Goal: Task Accomplishment & Management: Manage account settings

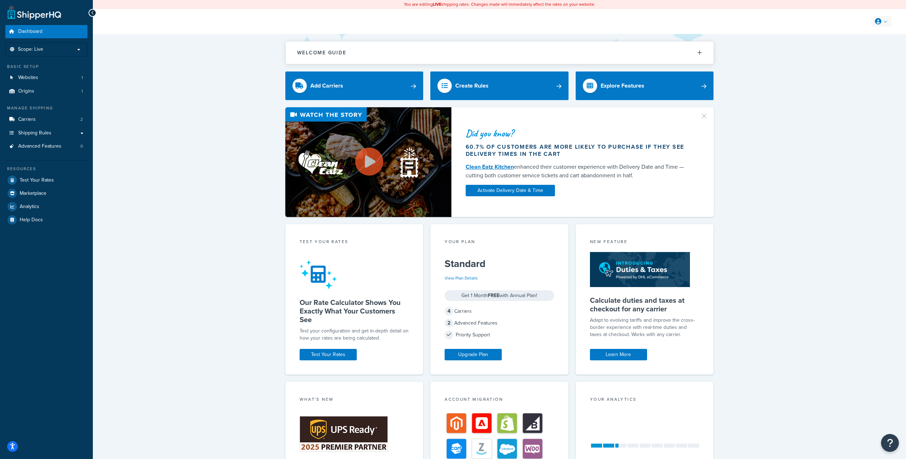
click at [875, 23] on icon at bounding box center [878, 21] width 6 height 6
click at [862, 51] on link "Billing" at bounding box center [860, 50] width 64 height 14
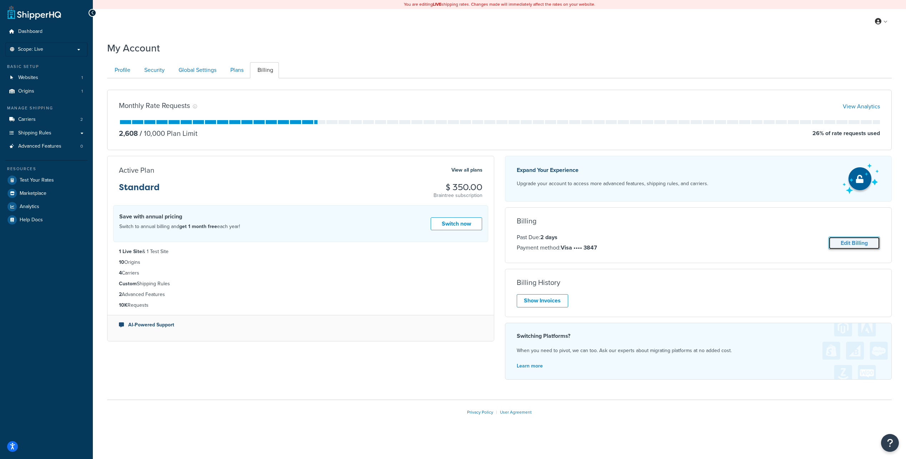
click at [859, 243] on link "Edit Billing" at bounding box center [854, 242] width 51 height 13
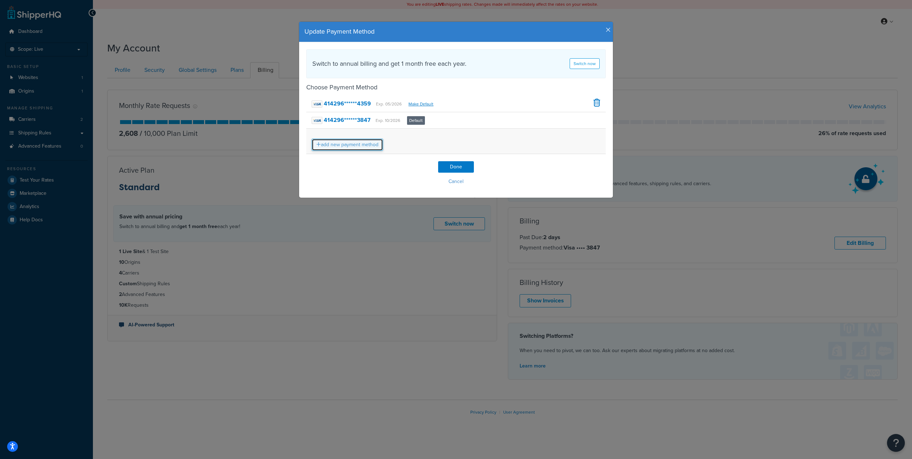
click at [350, 145] on link "add new payment method" at bounding box center [346, 145] width 71 height 12
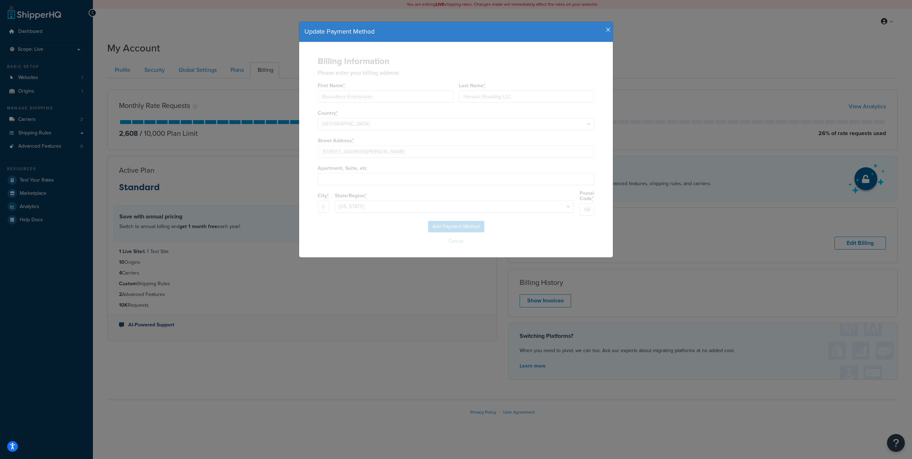
select select "NE"
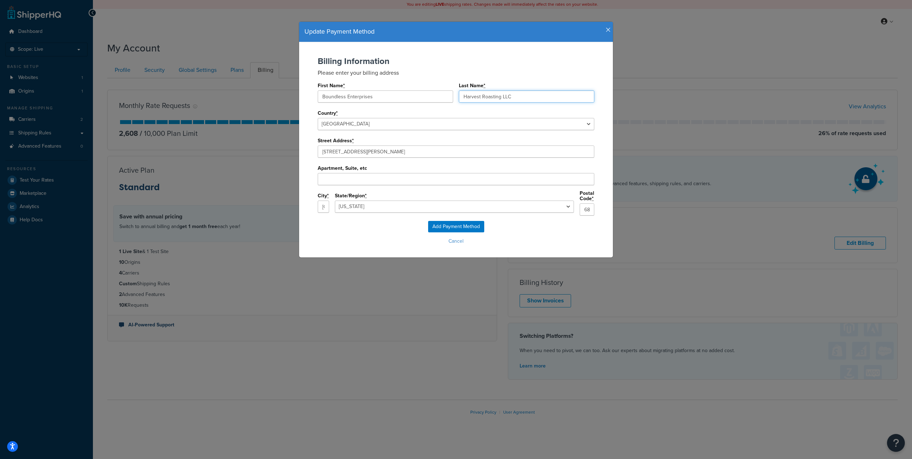
drag, startPoint x: 523, startPoint y: 95, endPoint x: 453, endPoint y: 91, distance: 69.4
click at [453, 91] on div "First Name * Boundless Enterprises Last Name * Harvest Roasting LLC" at bounding box center [456, 94] width 276 height 28
click at [430, 93] on input "Boundless Enterprises" at bounding box center [385, 96] width 135 height 12
type input "Boundless"
type input "Enterprises"
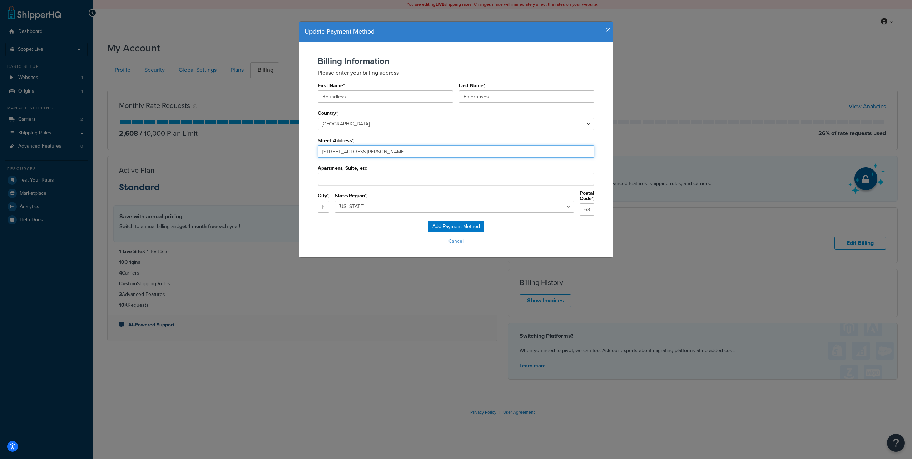
click at [378, 150] on input "10500 Sapp Brothers Dr" at bounding box center [456, 151] width 276 height 12
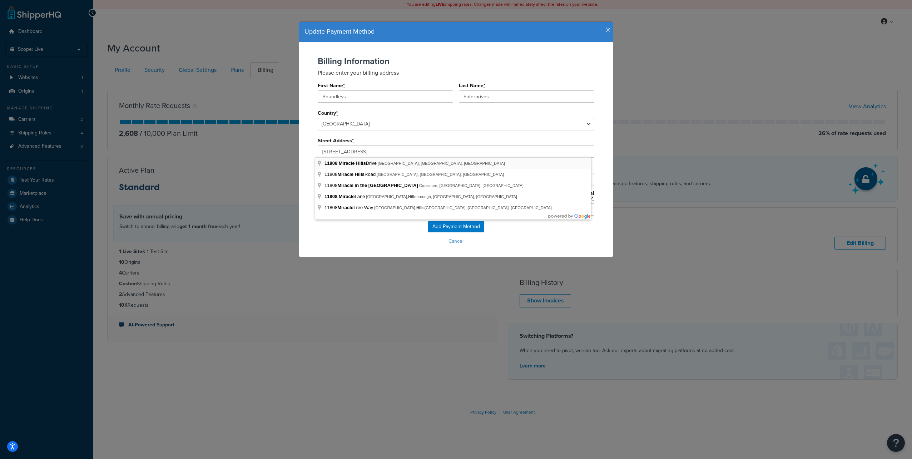
type input "11808 Miracle Hills Dr"
type input "Omaha"
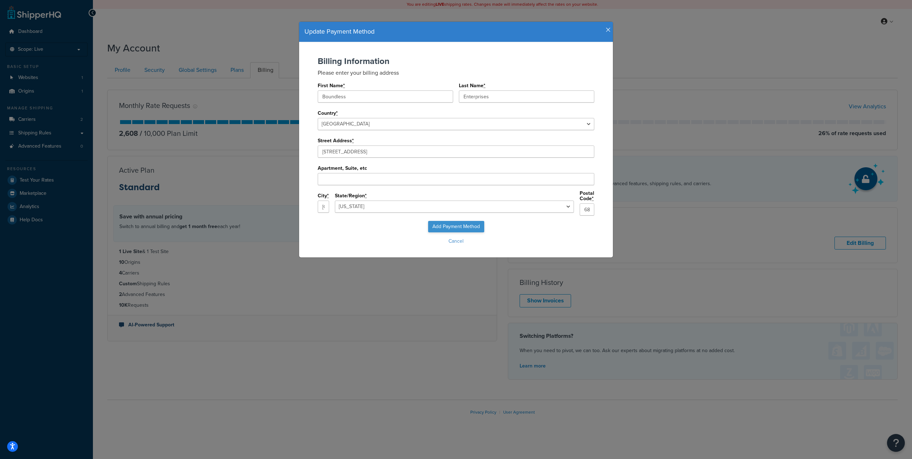
click at [461, 228] on div "Add Payment Method Cancel" at bounding box center [455, 234] width 299 height 26
click at [471, 224] on input "Add Payment Method" at bounding box center [456, 226] width 56 height 11
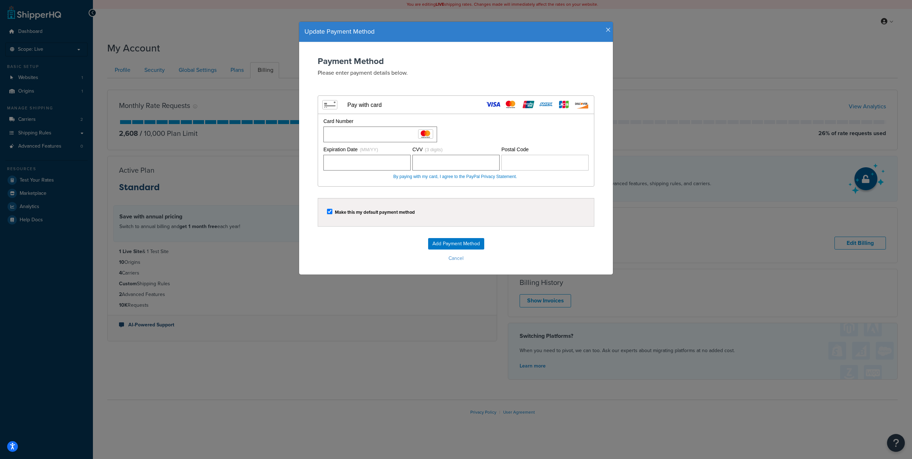
click at [478, 128] on div "Card Number Please fill out a card number." at bounding box center [454, 130] width 267 height 25
click at [373, 189] on form "Payment Method Please enter payment details below. Visa MasterCard Union Pay Am…" at bounding box center [455, 159] width 299 height 207
click at [439, 244] on input "Add Payment Method" at bounding box center [456, 243] width 56 height 11
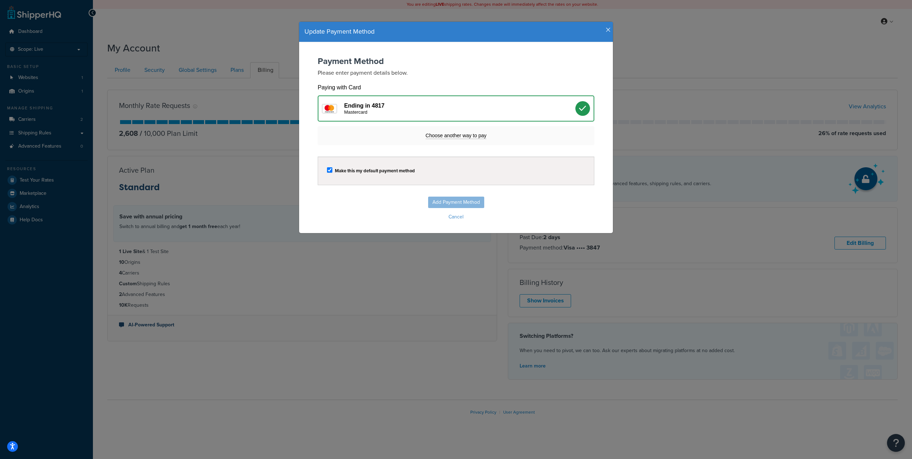
click at [384, 100] on div "Ending in 4817 Mastercard" at bounding box center [456, 108] width 276 height 26
click at [385, 105] on div "Ending in 4817 Mastercard" at bounding box center [459, 108] width 231 height 13
click at [375, 206] on div "Add Payment Method Cancel" at bounding box center [455, 209] width 299 height 26
click at [391, 168] on label "Make this my default payment method" at bounding box center [375, 170] width 80 height 5
click at [332, 168] on input "checkbox" at bounding box center [329, 169] width 5 height 5
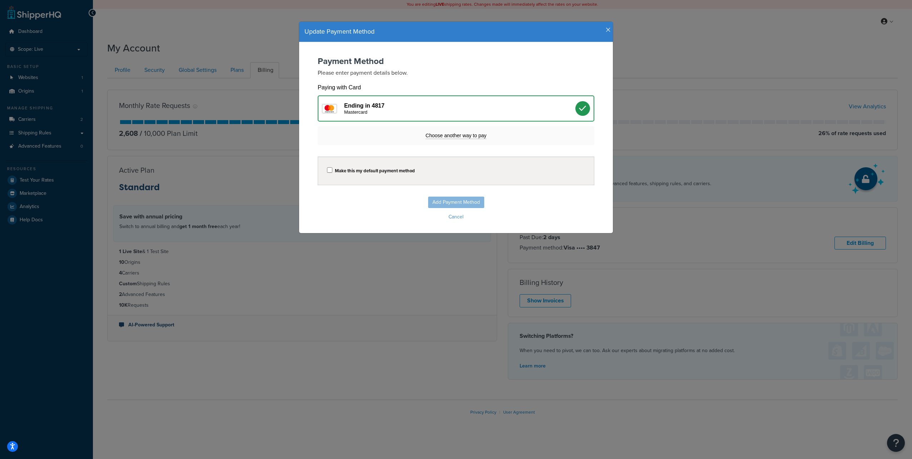
click at [371, 170] on label "Make this my default payment method" at bounding box center [375, 170] width 80 height 5
click at [332, 170] on input "checkbox" at bounding box center [329, 169] width 5 height 5
checkbox input "true"
click at [468, 202] on div "Add Payment Method Cancel" at bounding box center [455, 209] width 299 height 26
click at [570, 110] on div "Mastercard" at bounding box center [459, 112] width 231 height 6
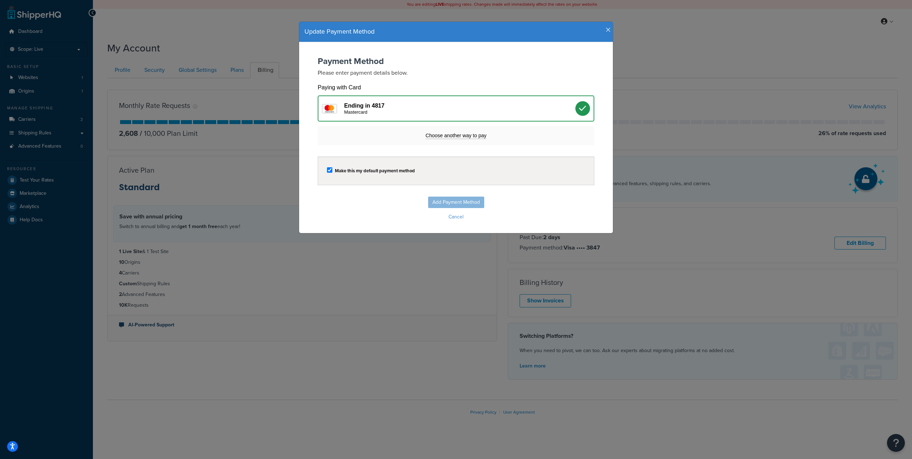
click at [584, 107] on div at bounding box center [582, 108] width 15 height 15
click at [583, 107] on icon at bounding box center [583, 109] width 8 height 8
click at [583, 106] on icon at bounding box center [583, 109] width 8 height 8
drag, startPoint x: 583, startPoint y: 106, endPoint x: 538, endPoint y: 80, distance: 52.3
click at [538, 80] on div "Payment Method Please enter payment details below. Visa MasterCard Union Pay Am…" at bounding box center [455, 100] width 299 height 89
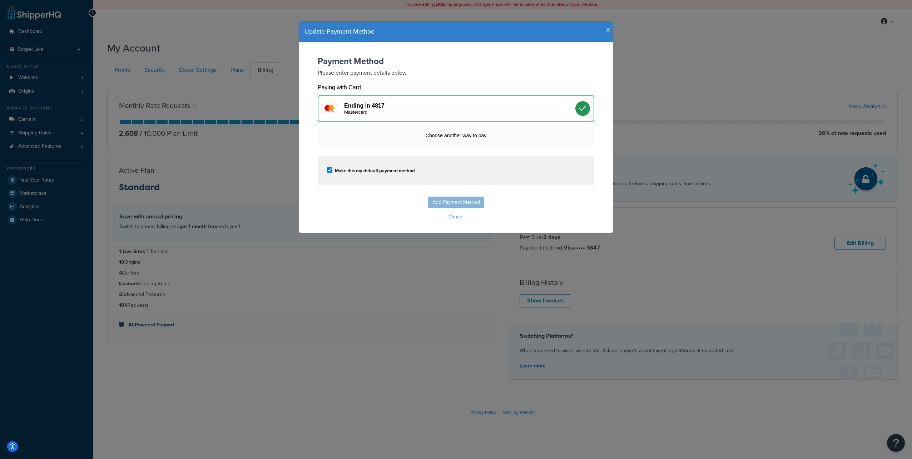
click at [453, 199] on div "Add Payment Method Cancel" at bounding box center [455, 209] width 299 height 26
click at [457, 198] on div "Add Payment Method Cancel" at bounding box center [455, 209] width 299 height 26
drag, startPoint x: 463, startPoint y: 137, endPoint x: 468, endPoint y: 138, distance: 4.7
click at [468, 138] on span "Choose another way to pay" at bounding box center [455, 136] width 61 height 6
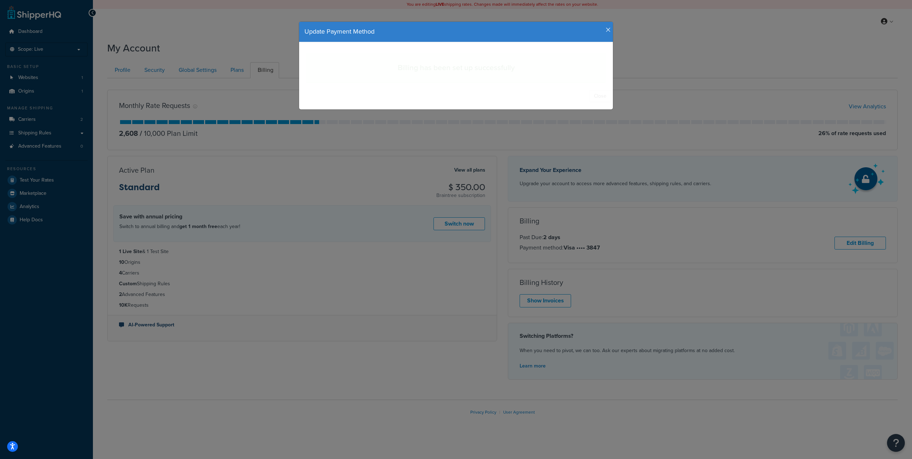
click at [468, 138] on div "Update Payment Method Billing has been set up successfully Close" at bounding box center [456, 229] width 912 height 459
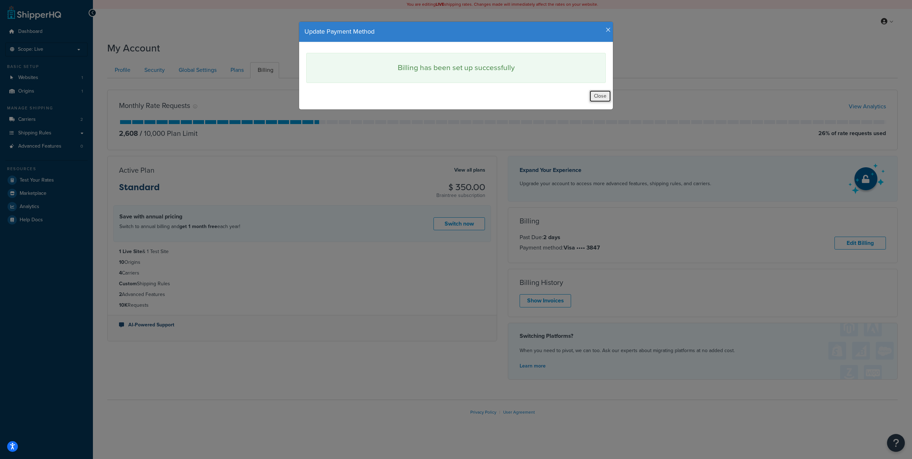
click at [599, 96] on button "Close" at bounding box center [600, 96] width 22 height 12
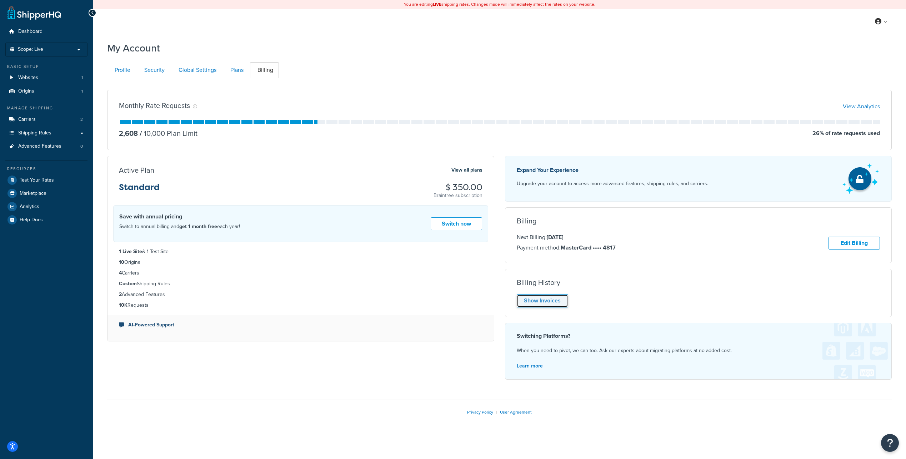
click at [562, 304] on link "Show Invoices" at bounding box center [542, 300] width 51 height 13
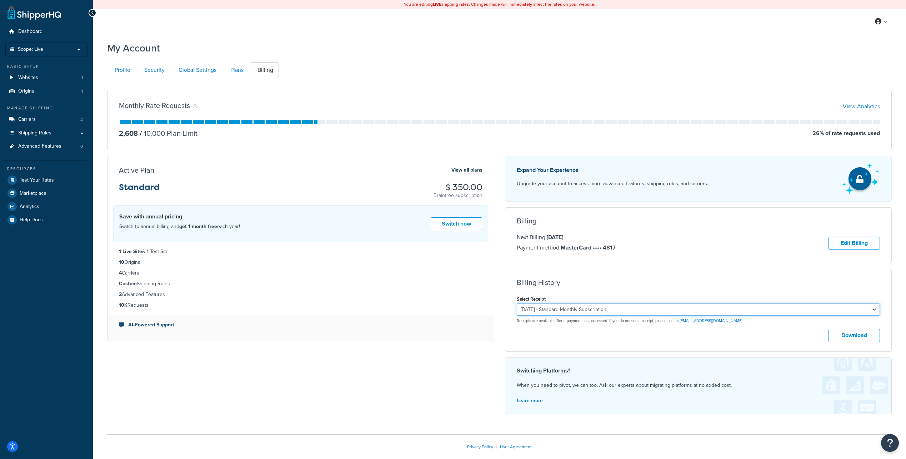
click at [608, 310] on select "September 13, 2025 - Standard Monthly Subscription August 14, 2025 - Standard M…" at bounding box center [699, 309] width 364 height 12
click at [496, 356] on div "Monthly Rate Requests View Analytics 2,608 / 10,000 Plan Limit 26 % of rate req…" at bounding box center [499, 252] width 795 height 336
click at [888, 19] on link at bounding box center [882, 21] width 20 height 11
click at [864, 35] on link "My Profile" at bounding box center [860, 36] width 64 height 14
